Goal: Task Accomplishment & Management: Complete application form

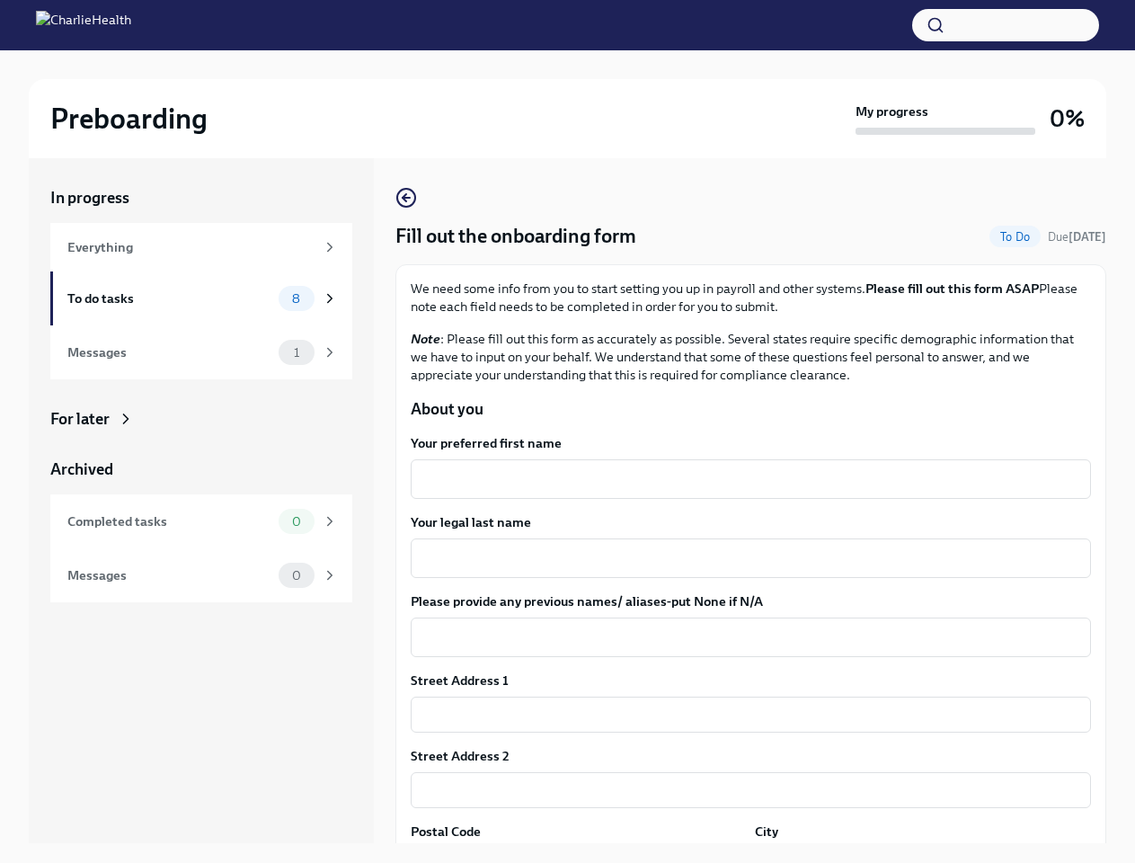
click at [1006, 25] on button "button" at bounding box center [1005, 25] width 187 height 32
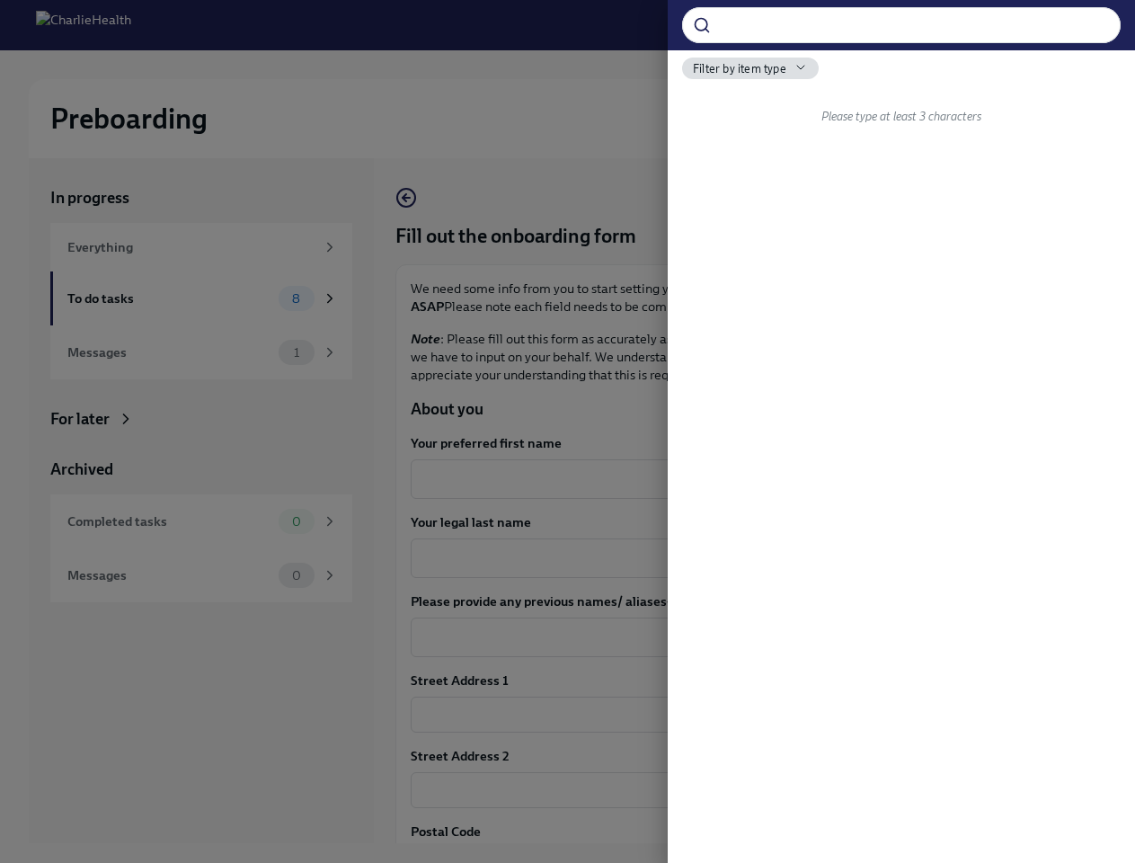
click at [743, 479] on div at bounding box center [567, 431] width 1135 height 863
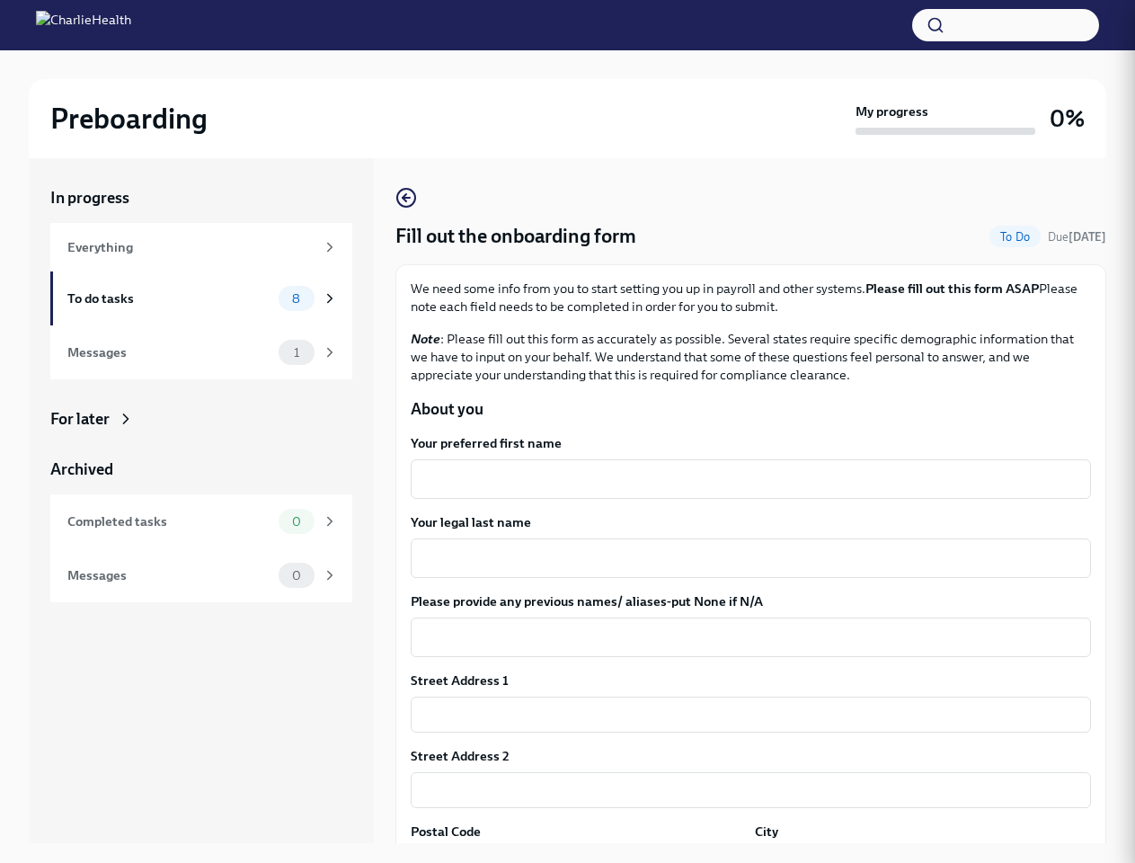
click at [743, 558] on textarea "Your legal last name" at bounding box center [751, 558] width 659 height 22
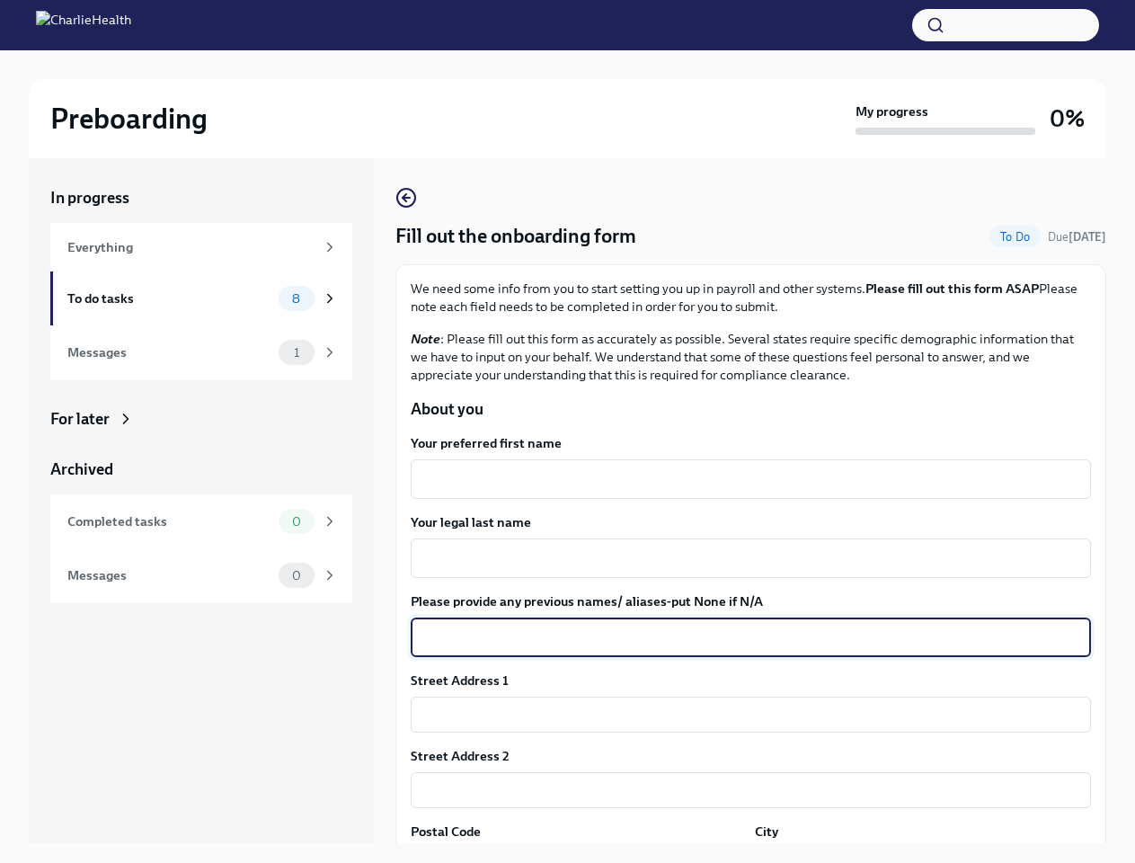
click at [743, 637] on textarea "Please provide any previous names/ aliases-put None if N/A" at bounding box center [751, 638] width 659 height 22
click at [743, 715] on input "text" at bounding box center [751, 715] width 680 height 36
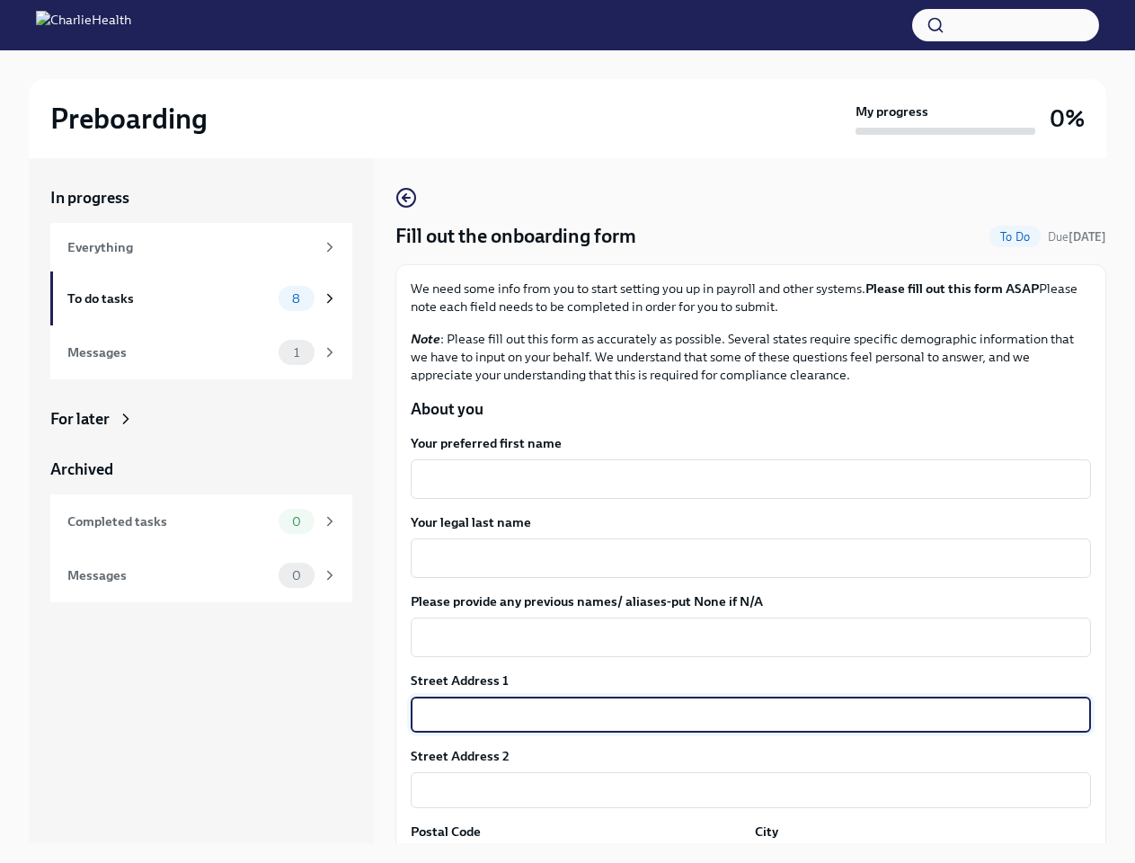
click at [743, 790] on input "text" at bounding box center [751, 790] width 680 height 36
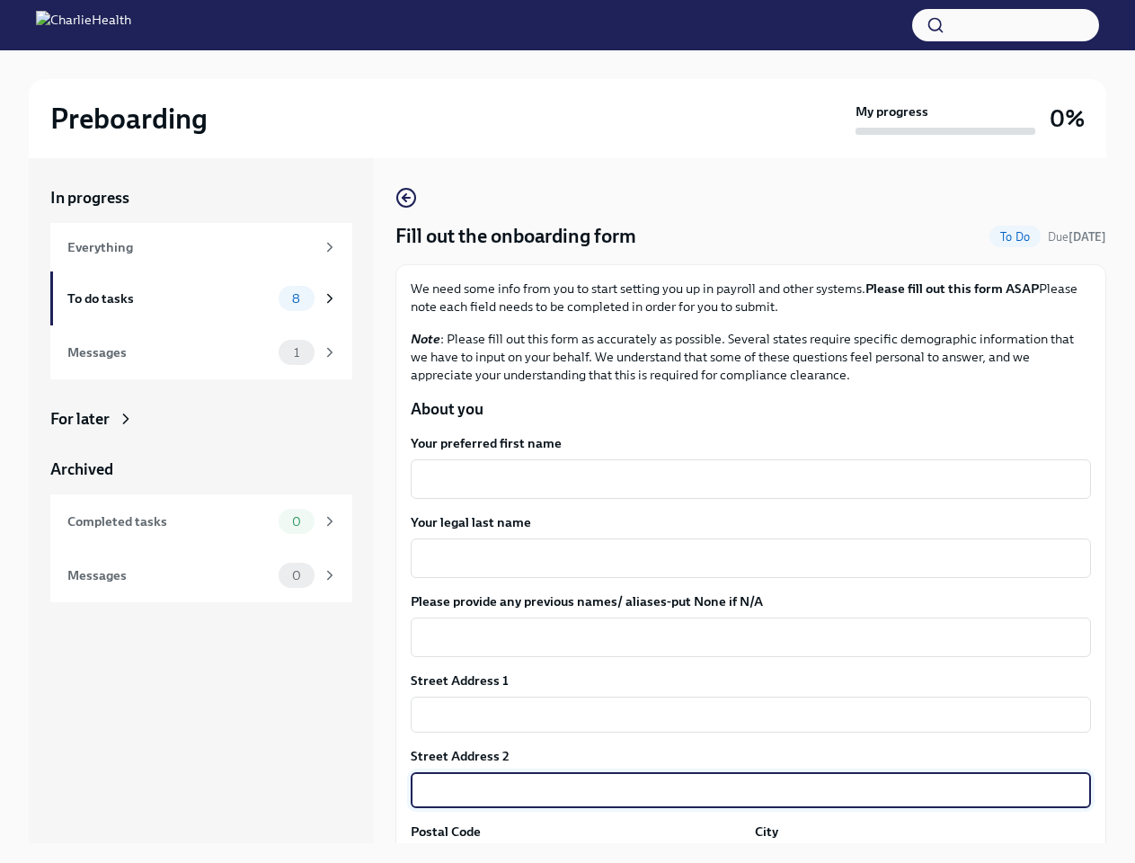
click at [575, 855] on div "In progress Everything To do tasks 8 Messages 1 For later Archived Completed ta…" at bounding box center [568, 515] width 1078 height 714
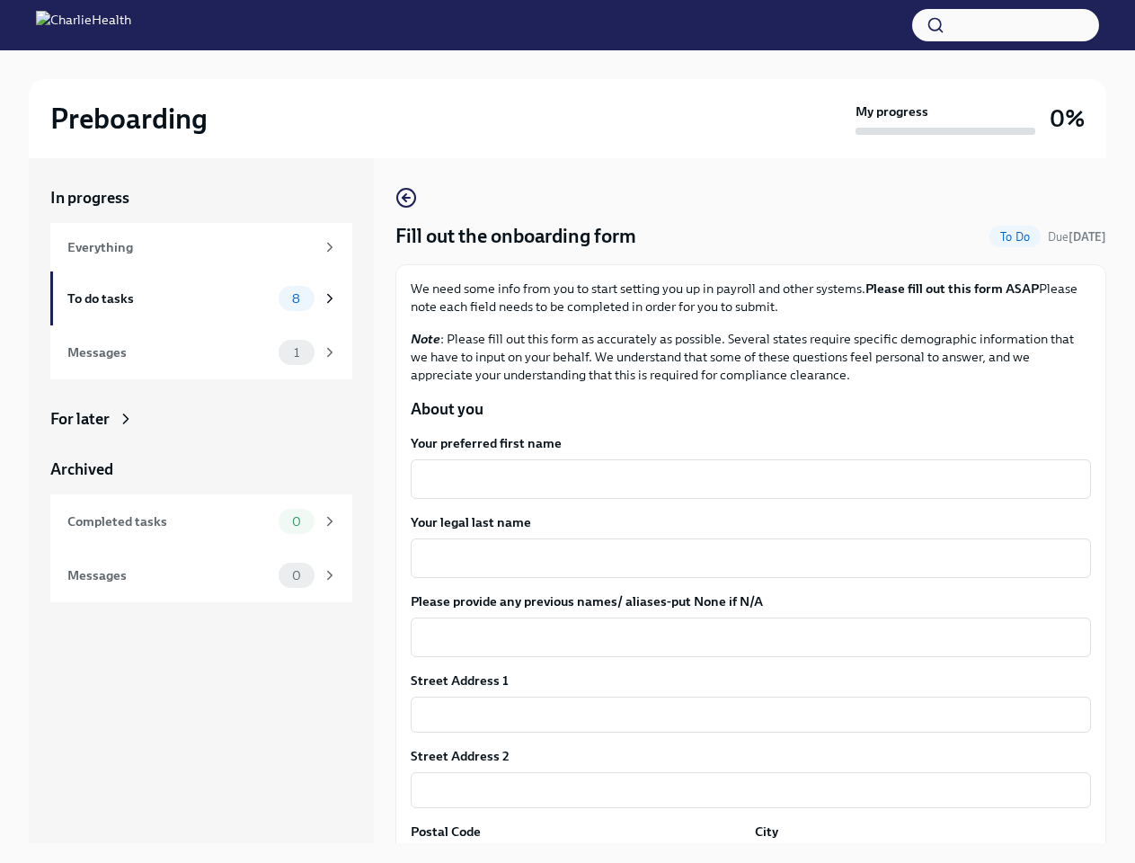
click at [912, 855] on div "In progress Everything To do tasks 8 Messages 1 For later Archived Completed ta…" at bounding box center [568, 515] width 1078 height 714
